Goal: Find specific page/section: Find specific page/section

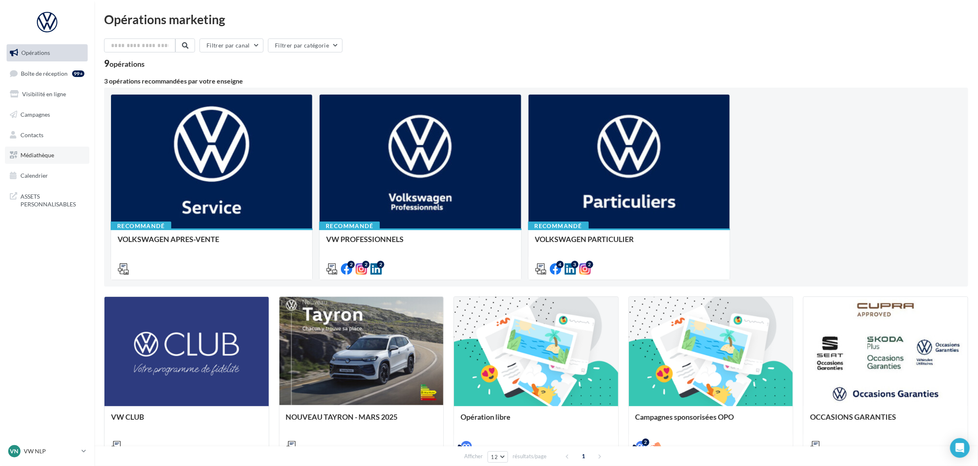
click at [19, 154] on link "Médiathèque" at bounding box center [47, 155] width 84 height 17
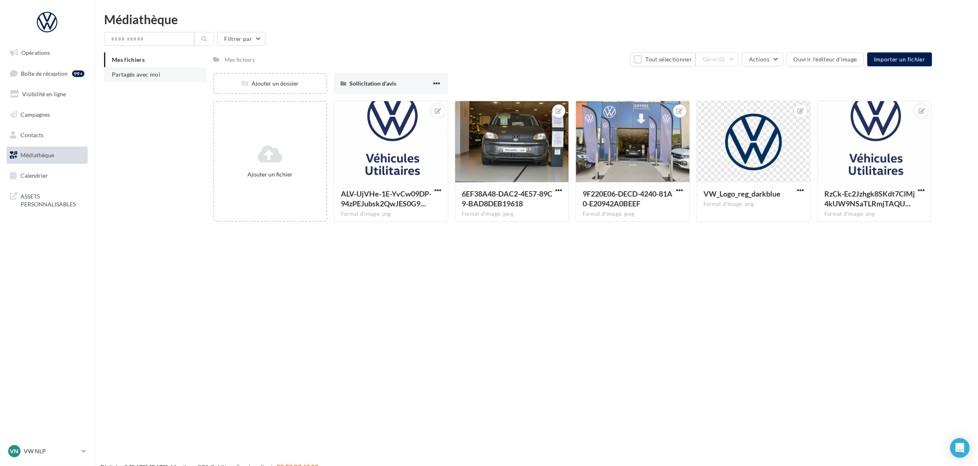
click at [134, 72] on span "Partagés avec moi" at bounding box center [136, 74] width 48 height 7
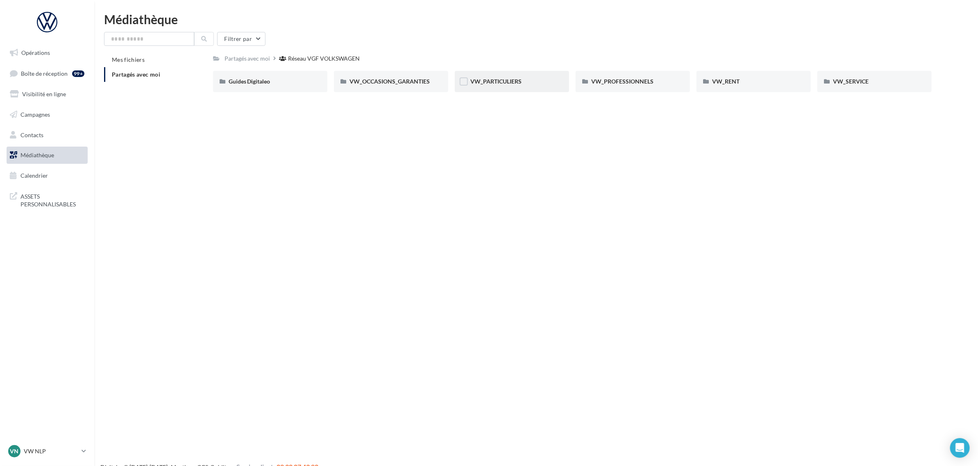
click at [533, 82] on div "VW_PARTICULIERS" at bounding box center [511, 81] width 83 height 8
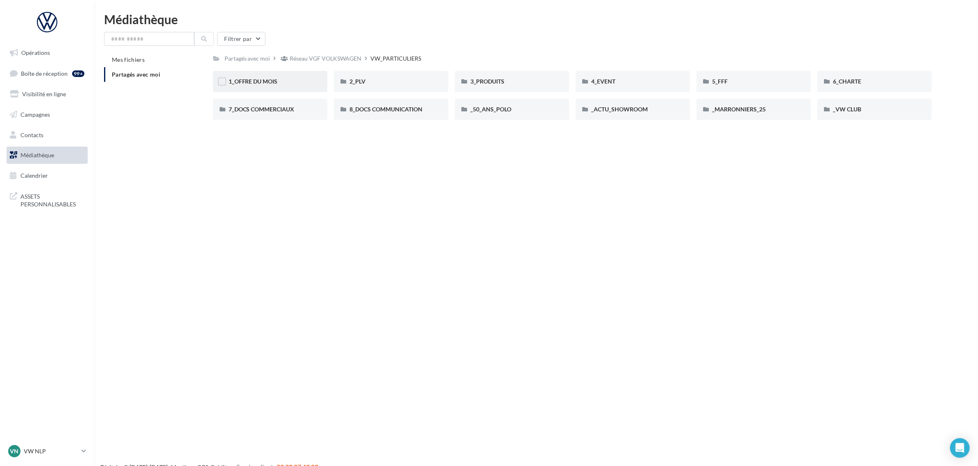
click at [300, 89] on div "1_OFFRE DU MOIS" at bounding box center [270, 81] width 114 height 21
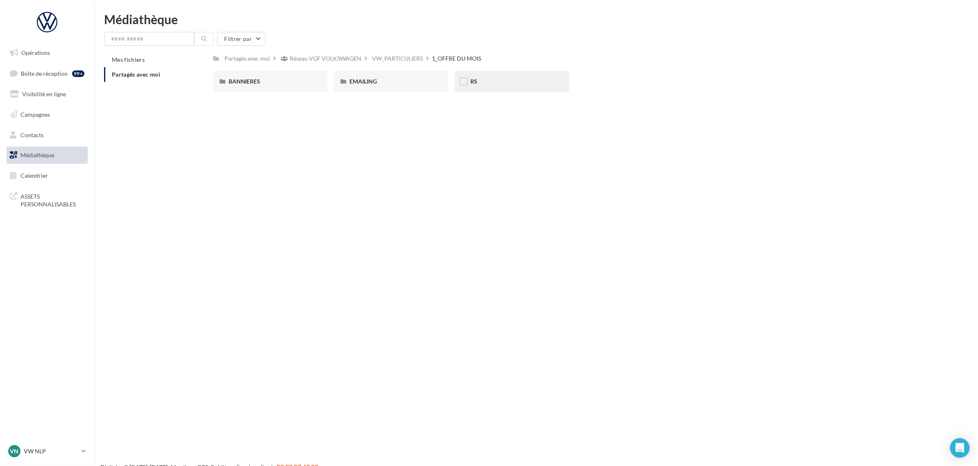
click at [477, 80] on div "RS" at bounding box center [511, 81] width 83 height 8
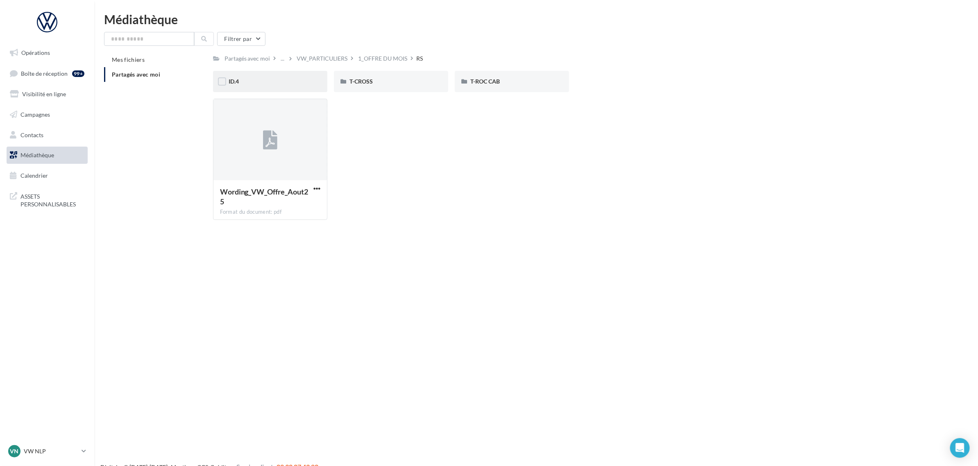
click at [289, 88] on div "ID.4" at bounding box center [270, 81] width 114 height 21
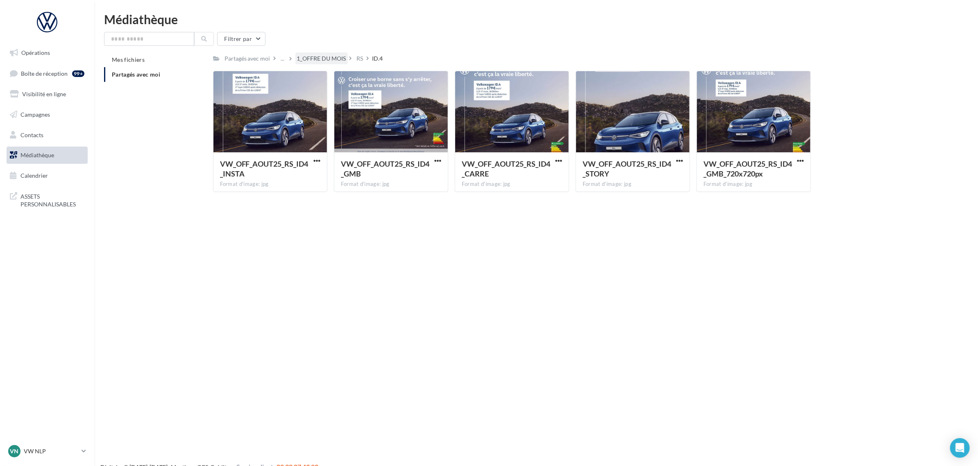
click at [300, 56] on div "1_OFFRE DU MOIS" at bounding box center [321, 58] width 49 height 8
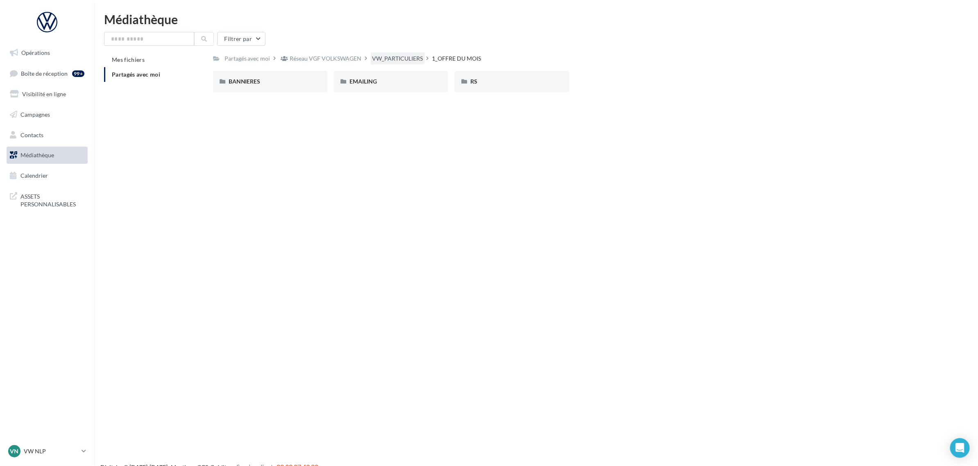
click at [382, 58] on div "VW_PARTICULIERS" at bounding box center [397, 58] width 51 height 8
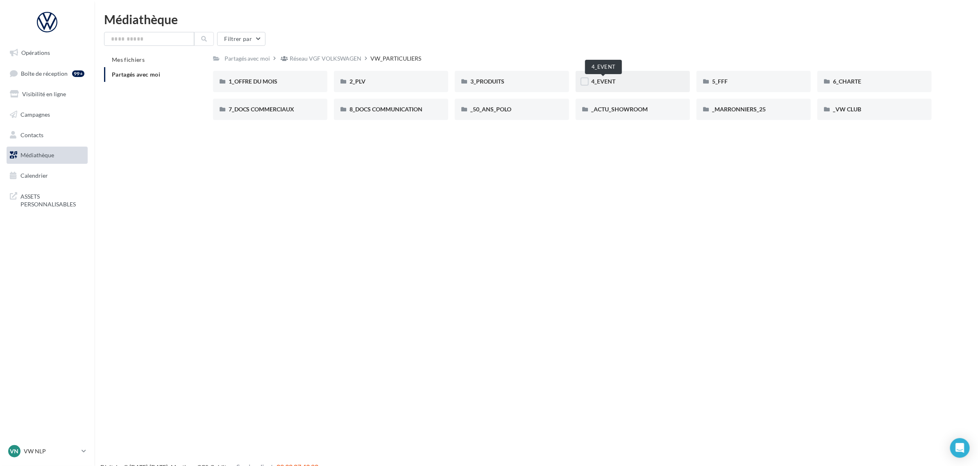
click at [602, 81] on span "4_EVENT" at bounding box center [603, 81] width 24 height 7
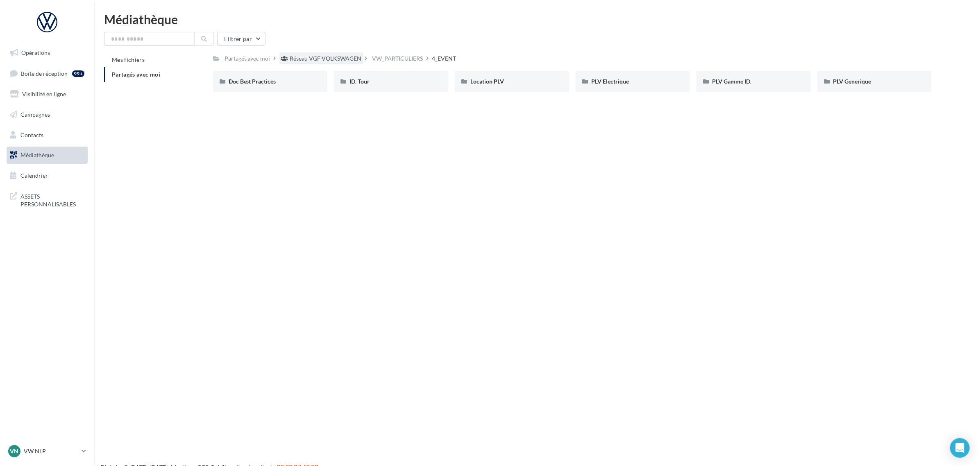
click at [322, 63] on div "Réseau VGF VOLKSWAGEN" at bounding box center [321, 58] width 84 height 12
